Goal: Find specific fact: Locate a discrete piece of known information

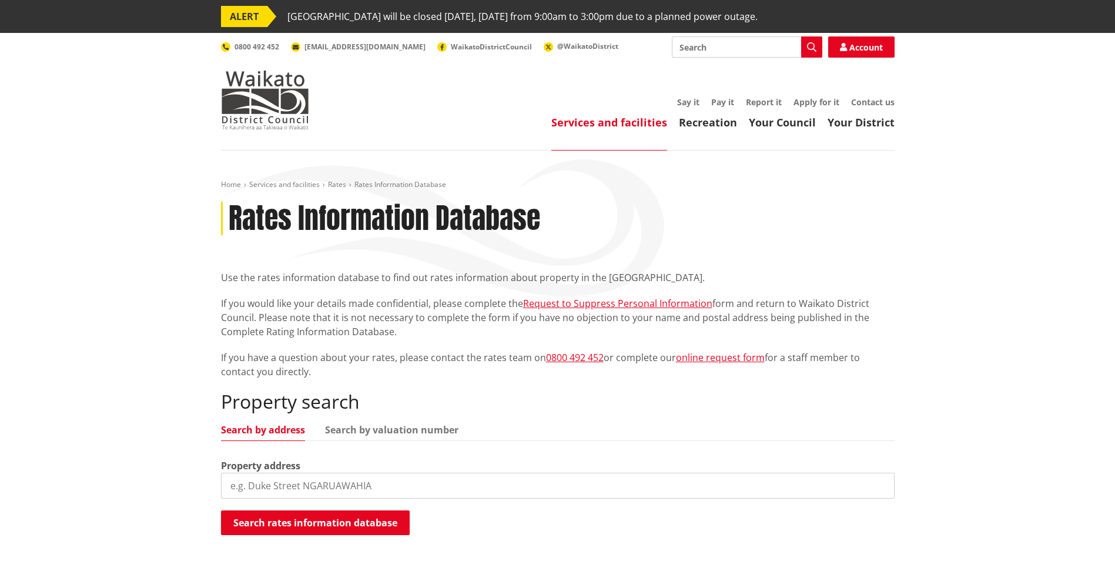
click at [233, 487] on input "search" at bounding box center [557, 485] width 673 height 26
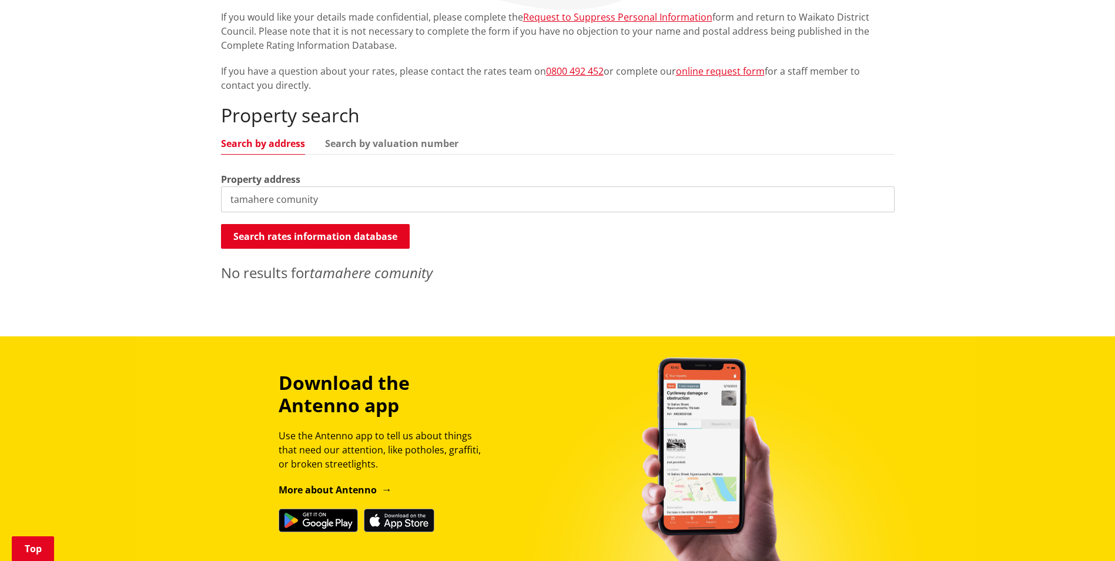
scroll to position [294, 0]
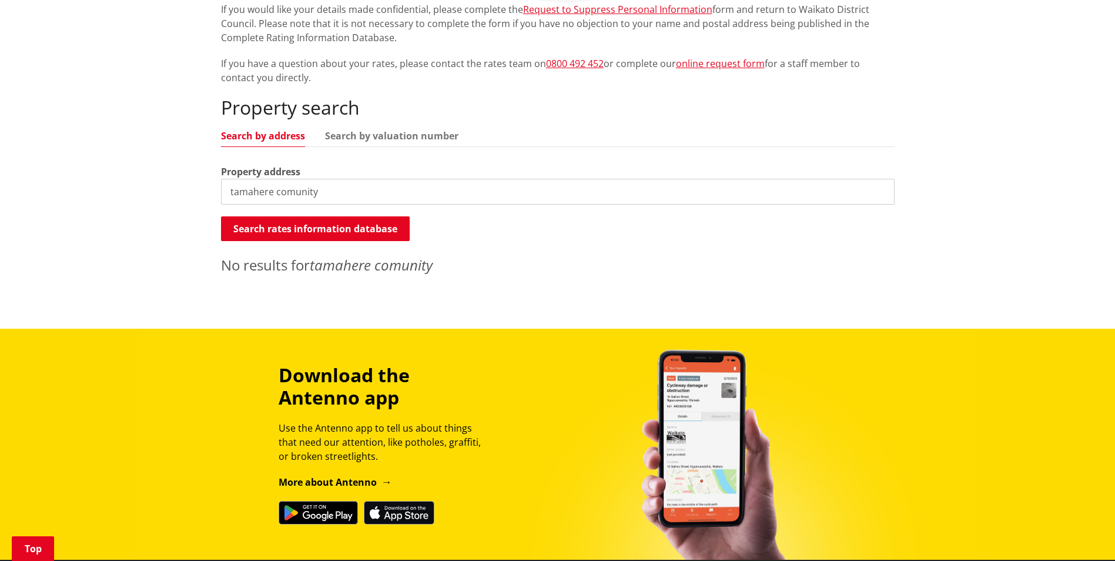
click at [273, 192] on input "tamahere comunity" at bounding box center [557, 192] width 673 height 26
type input "tamahere hall and community"
click at [321, 227] on button "Search rates information database" at bounding box center [315, 228] width 189 height 25
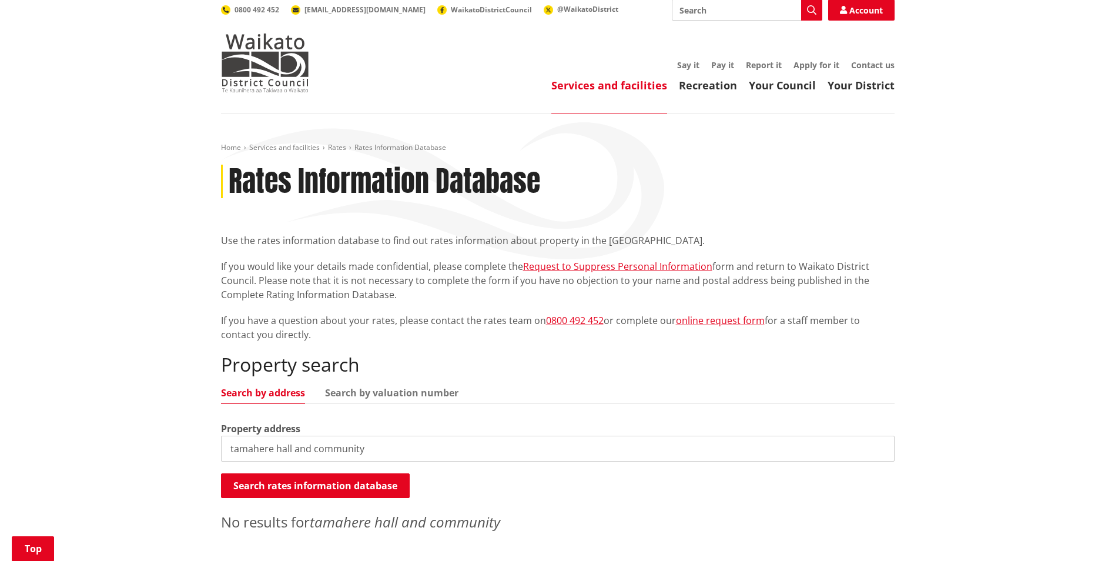
scroll to position [0, 0]
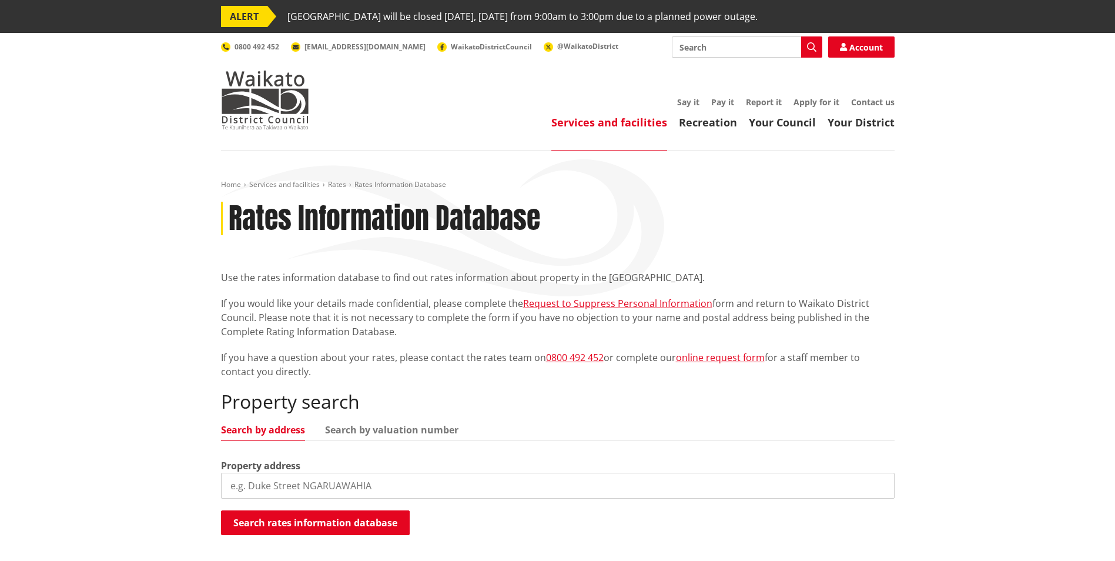
click at [270, 485] on input "search" at bounding box center [557, 485] width 673 height 26
click at [311, 516] on button "Search rates information database" at bounding box center [315, 522] width 189 height 25
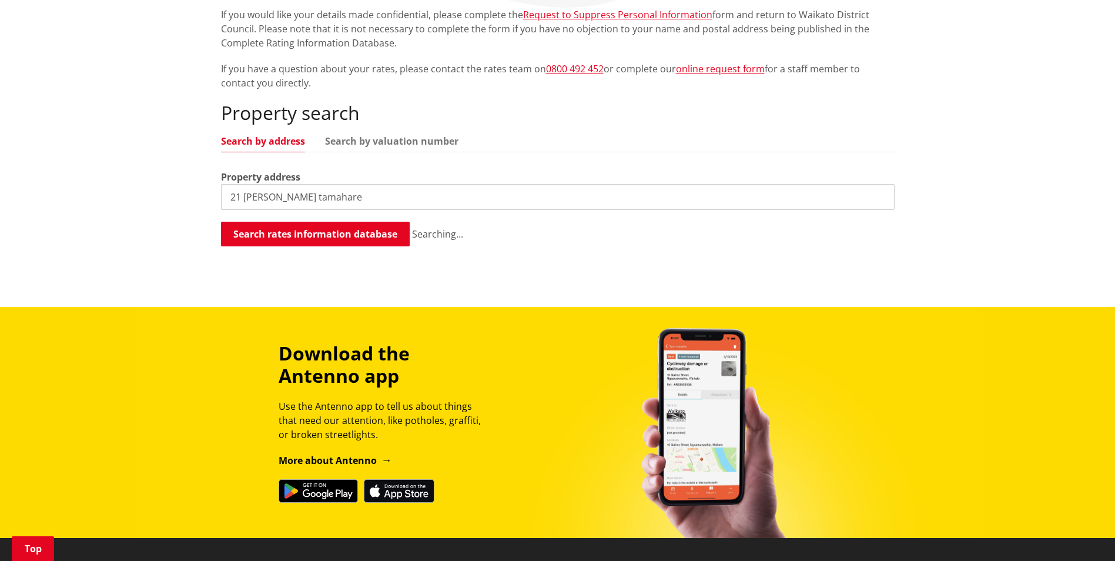
scroll to position [294, 0]
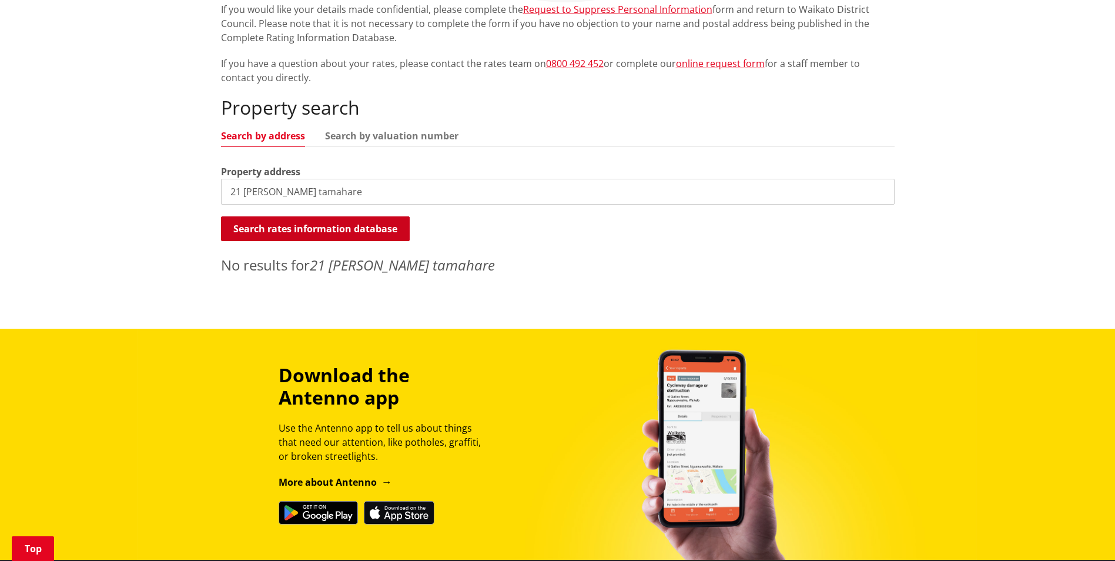
click at [309, 227] on button "Search rates information database" at bounding box center [315, 228] width 189 height 25
click at [278, 196] on input "21 Devine rd tamahare" at bounding box center [557, 192] width 673 height 26
click at [327, 221] on button "Search rates information database" at bounding box center [315, 228] width 189 height 25
click at [324, 229] on button "Search rates information database" at bounding box center [315, 228] width 189 height 25
drag, startPoint x: 298, startPoint y: 190, endPoint x: 606, endPoint y: 180, distance: 308.0
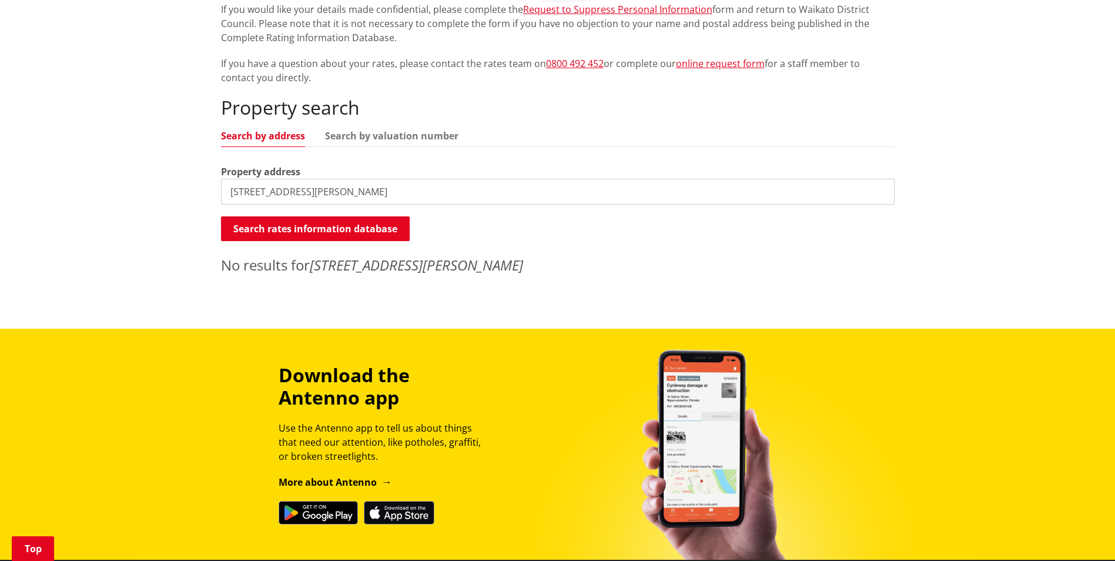
click at [542, 182] on input "21 Devine road tamahere" at bounding box center [557, 192] width 673 height 26
type input "21 Devine road"
click at [270, 228] on button "Search rates information database" at bounding box center [315, 228] width 189 height 25
